Goal: Task Accomplishment & Management: Use online tool/utility

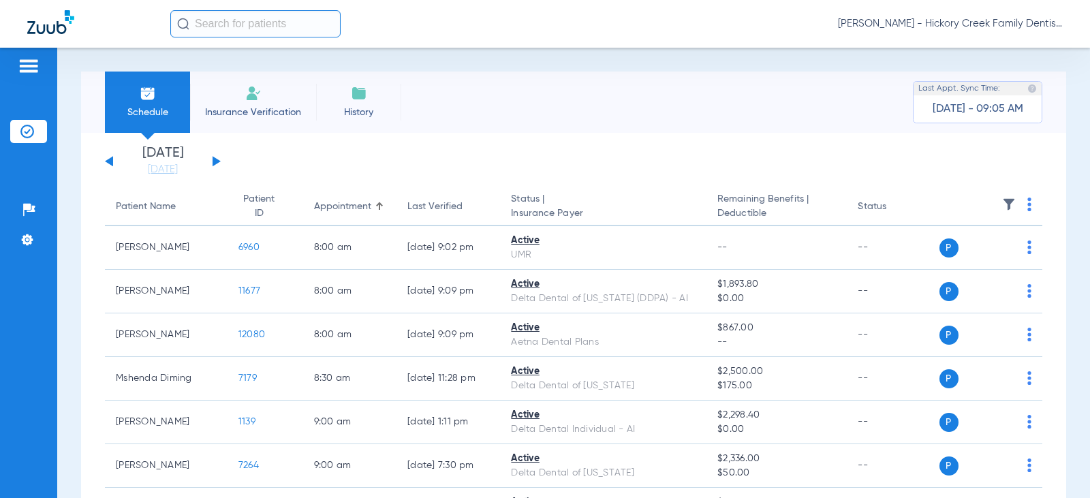
click at [251, 110] on span "Insurance Verification" at bounding box center [253, 113] width 106 height 14
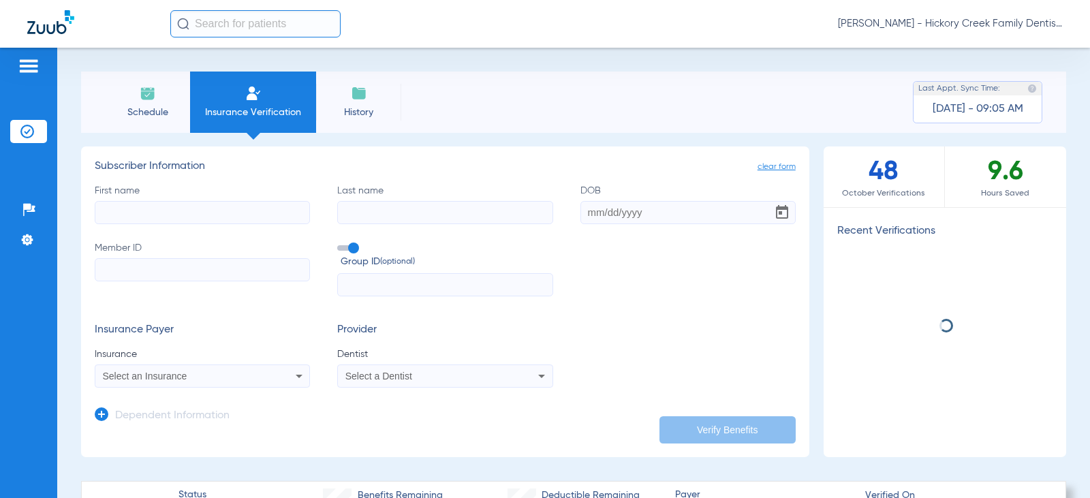
click at [146, 84] on li "Schedule" at bounding box center [147, 102] width 85 height 61
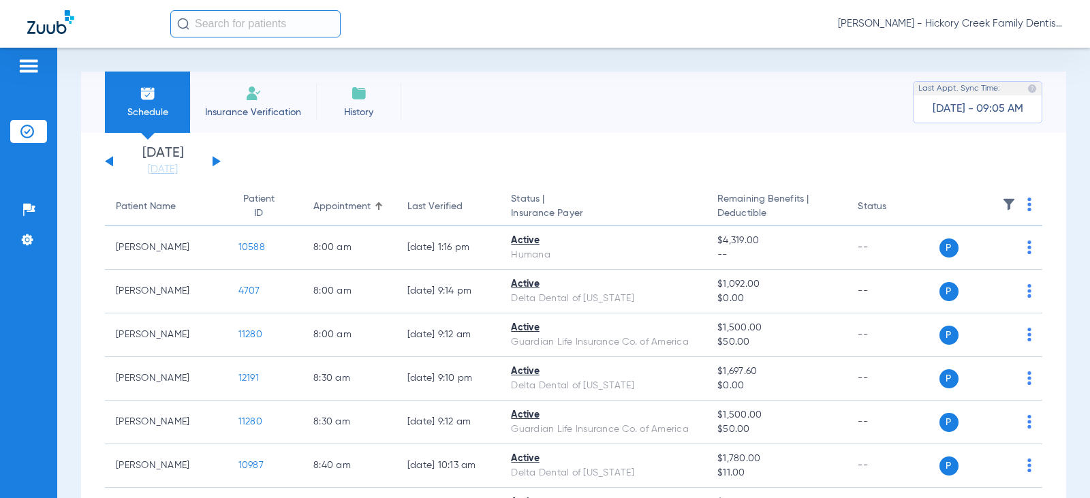
click at [216, 163] on button at bounding box center [217, 161] width 8 height 10
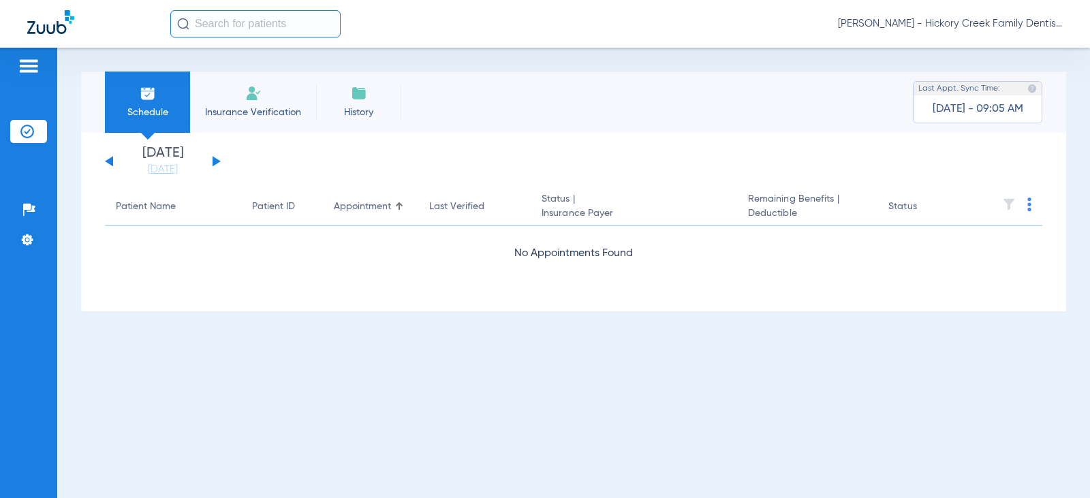
click at [216, 163] on button at bounding box center [217, 161] width 8 height 10
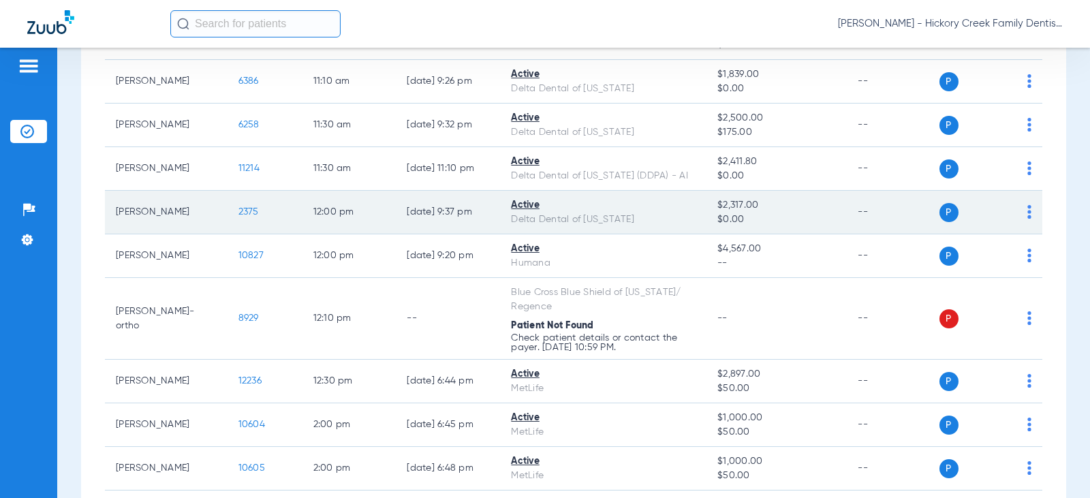
scroll to position [1022, 0]
